Goal: Task Accomplishment & Management: Complete application form

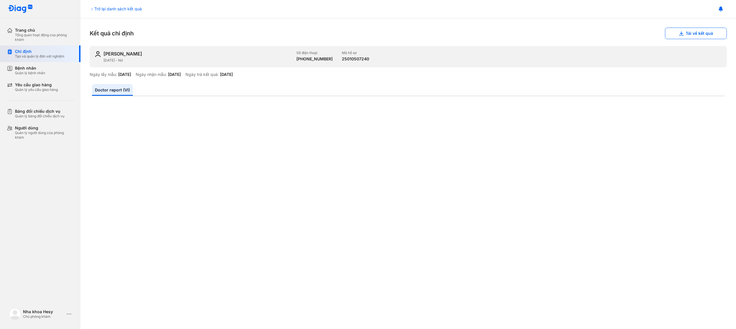
scroll to position [5, 0]
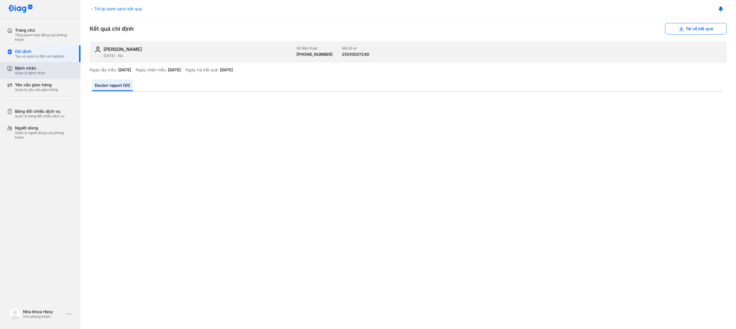
click at [25, 68] on div "Bệnh nhân" at bounding box center [30, 68] width 30 height 5
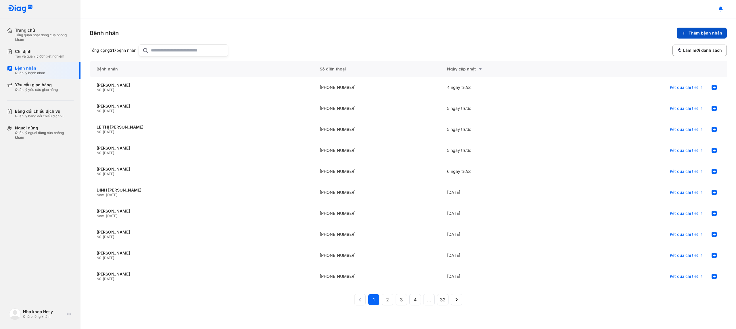
click at [703, 33] on span "Thêm bệnh nhân" at bounding box center [706, 32] width 34 height 5
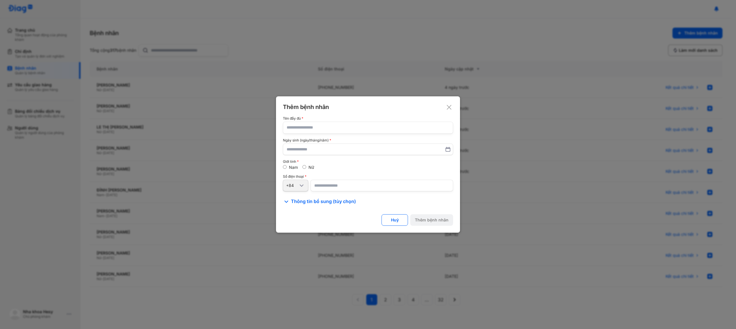
click at [334, 131] on input "text" at bounding box center [368, 128] width 163 height 12
type input "**********"
click at [324, 185] on input "number" at bounding box center [382, 186] width 143 height 12
type input "**********"
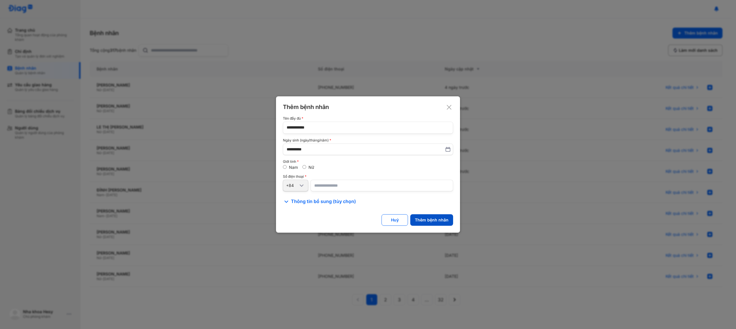
click at [430, 224] on button "Thêm bệnh nhân" at bounding box center [431, 220] width 43 height 12
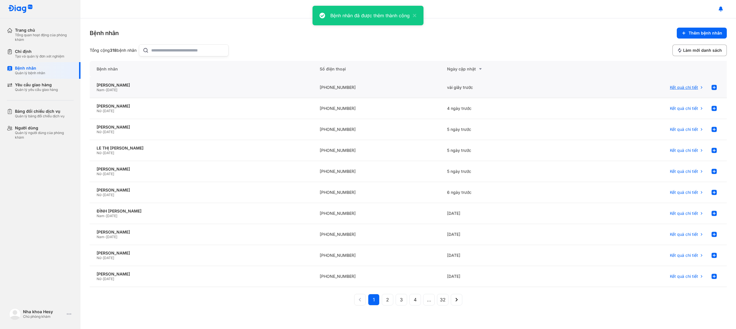
click at [687, 86] on span "Kết quả chi tiết" at bounding box center [684, 87] width 28 height 5
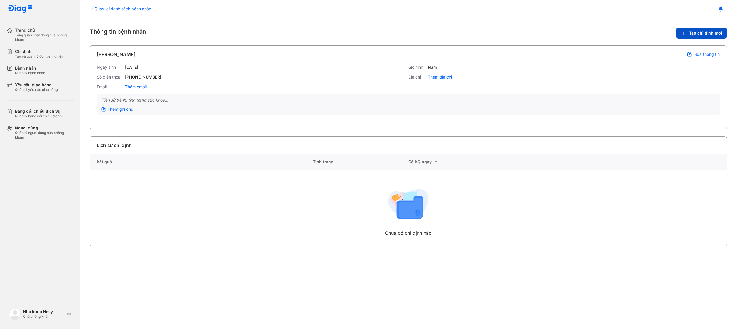
click at [700, 36] on button "Tạo chỉ định mới" at bounding box center [701, 33] width 51 height 11
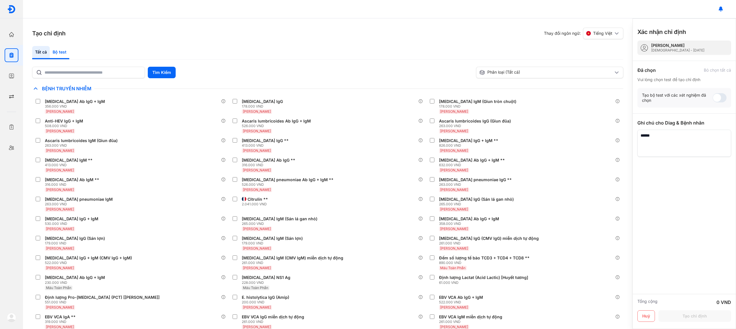
click at [54, 54] on div "Bộ test" at bounding box center [60, 52] width 20 height 13
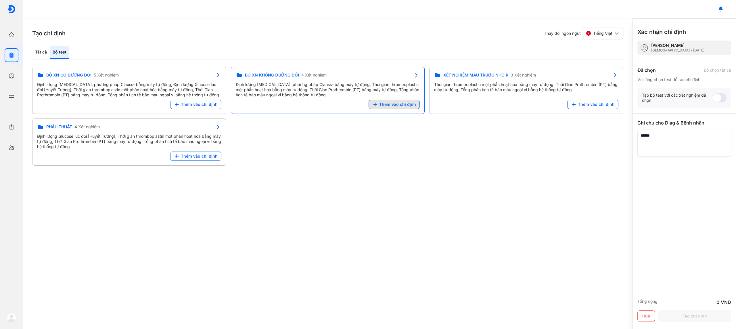
click at [385, 108] on button "Thêm vào chỉ định" at bounding box center [394, 104] width 51 height 9
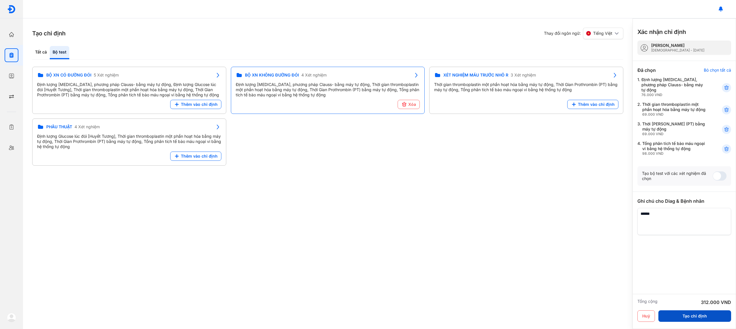
click at [694, 317] on button "Tạo chỉ định" at bounding box center [695, 316] width 73 height 12
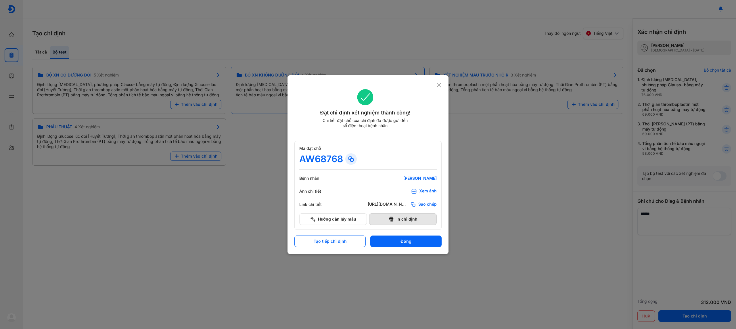
click at [405, 220] on button "In chỉ định" at bounding box center [403, 219] width 68 height 12
click at [325, 237] on button "Tạo tiếp chỉ định" at bounding box center [329, 242] width 71 height 12
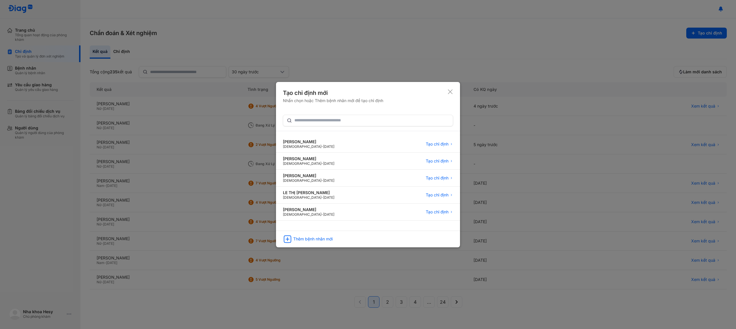
click at [449, 90] on icon at bounding box center [450, 92] width 6 height 6
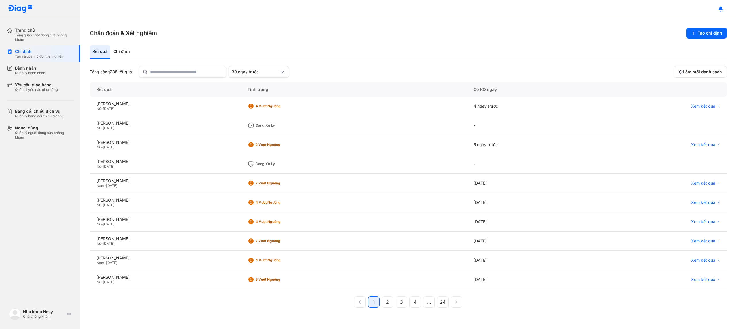
click at [334, 4] on div at bounding box center [409, 9] width 656 height 18
